Goal: Task Accomplishment & Management: Use online tool/utility

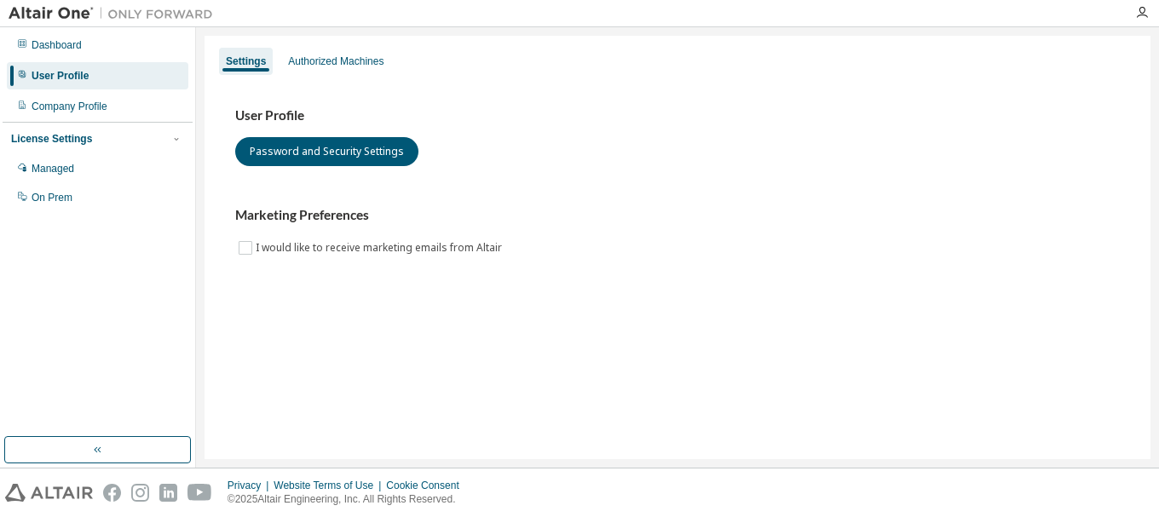
click at [111, 452] on button "button" at bounding box center [97, 449] width 187 height 27
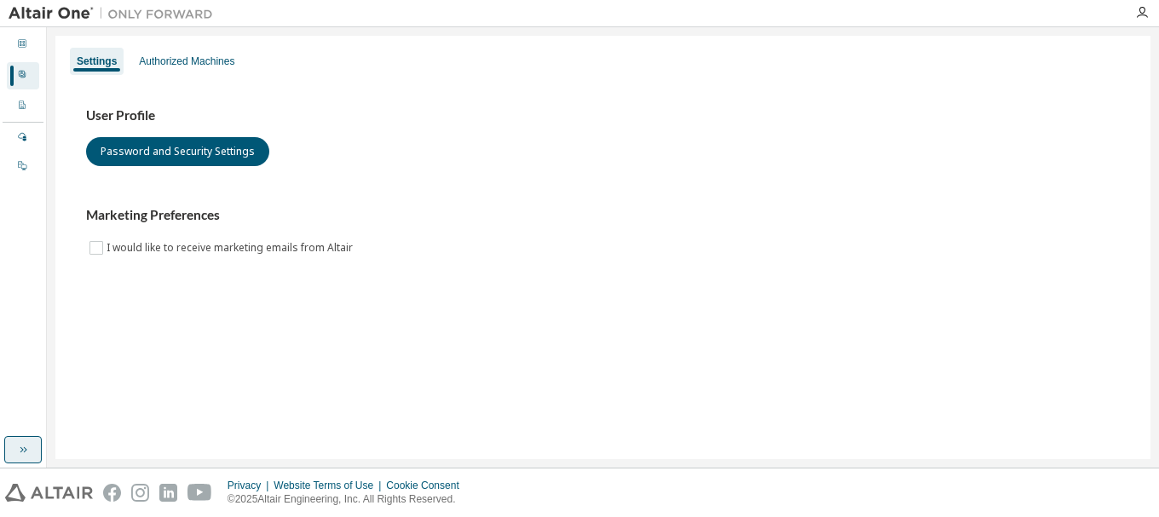
drag, startPoint x: 28, startPoint y: 441, endPoint x: 40, endPoint y: 453, distance: 17.5
click at [29, 443] on button "button" at bounding box center [22, 449] width 37 height 27
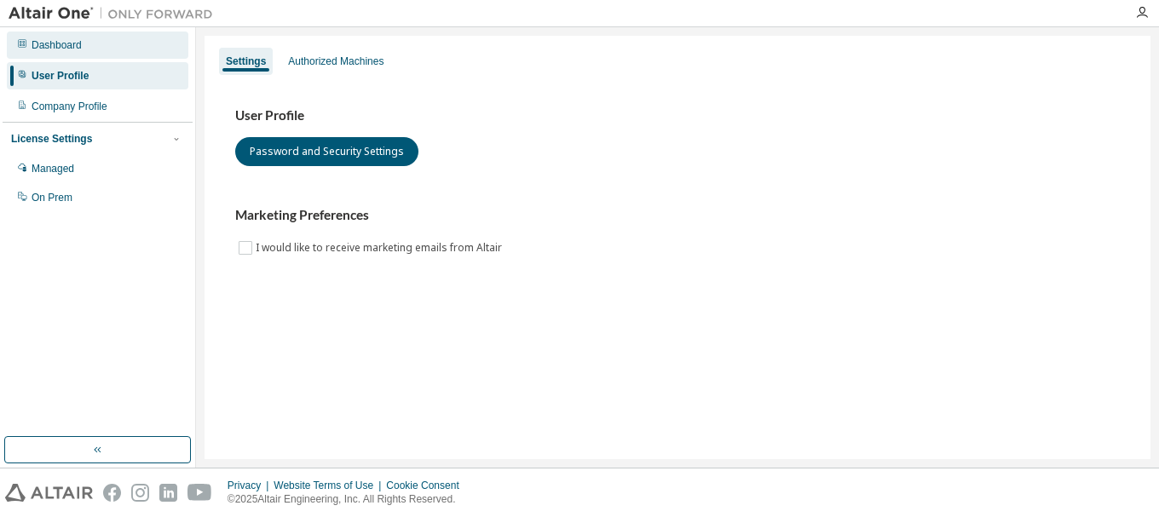
click at [59, 45] on div "Dashboard" at bounding box center [57, 45] width 50 height 14
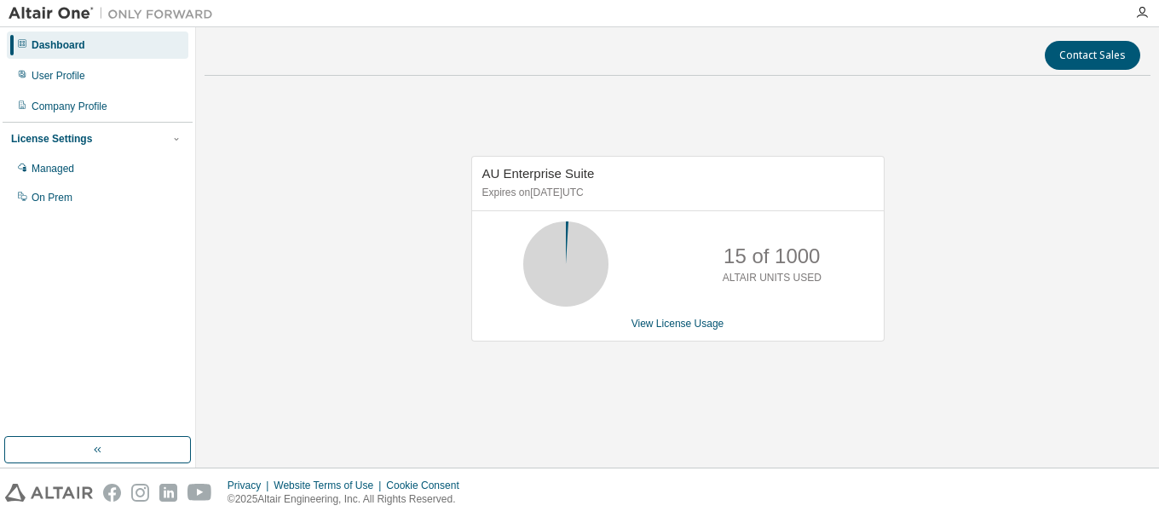
click at [100, 46] on div "Dashboard" at bounding box center [97, 45] width 181 height 27
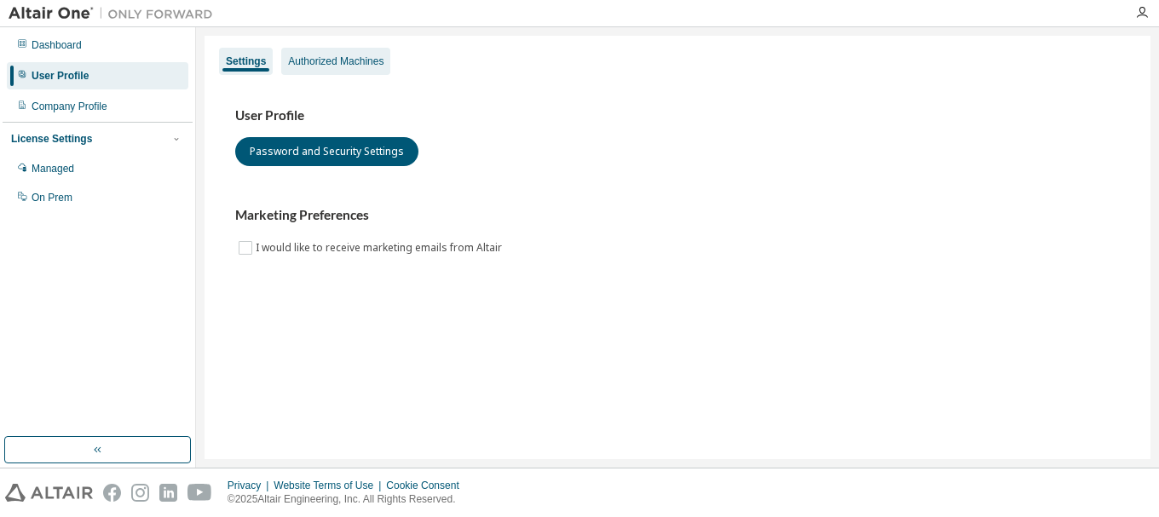
click at [312, 69] on div "Authorized Machines" at bounding box center [335, 61] width 109 height 27
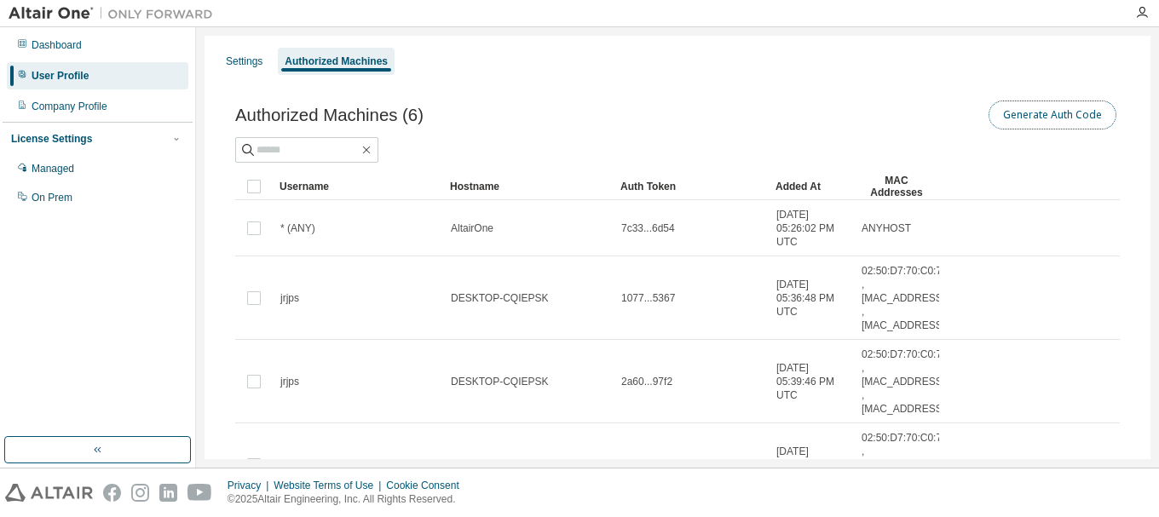
click at [1042, 116] on button "Generate Auth Code" at bounding box center [1052, 115] width 128 height 29
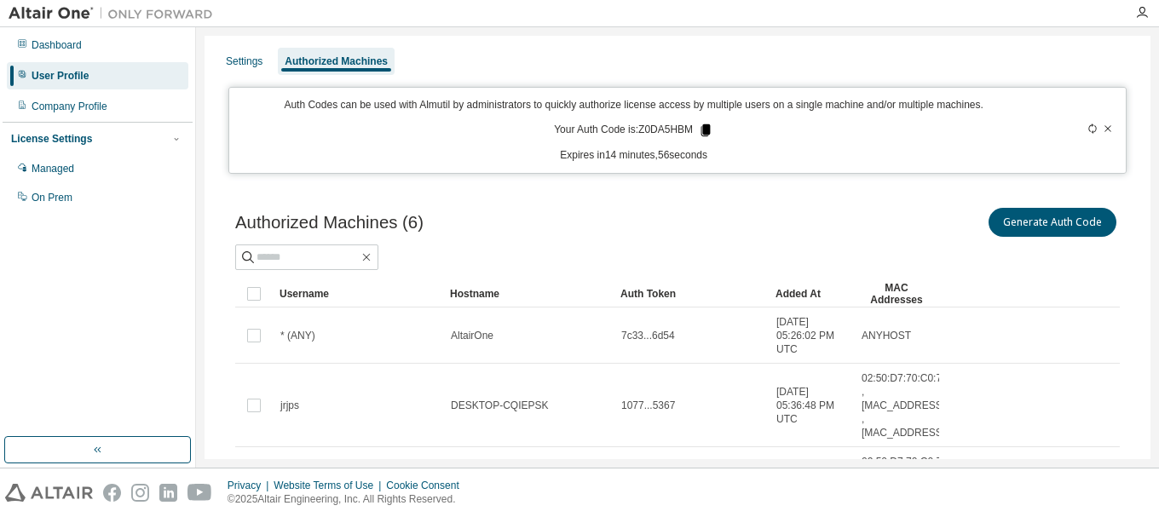
click at [701, 129] on icon at bounding box center [705, 130] width 9 height 12
click at [643, 205] on div "Authorized Machines (6) Generate Auth Code" at bounding box center [677, 223] width 884 height 36
